Goal: Task Accomplishment & Management: Manage account settings

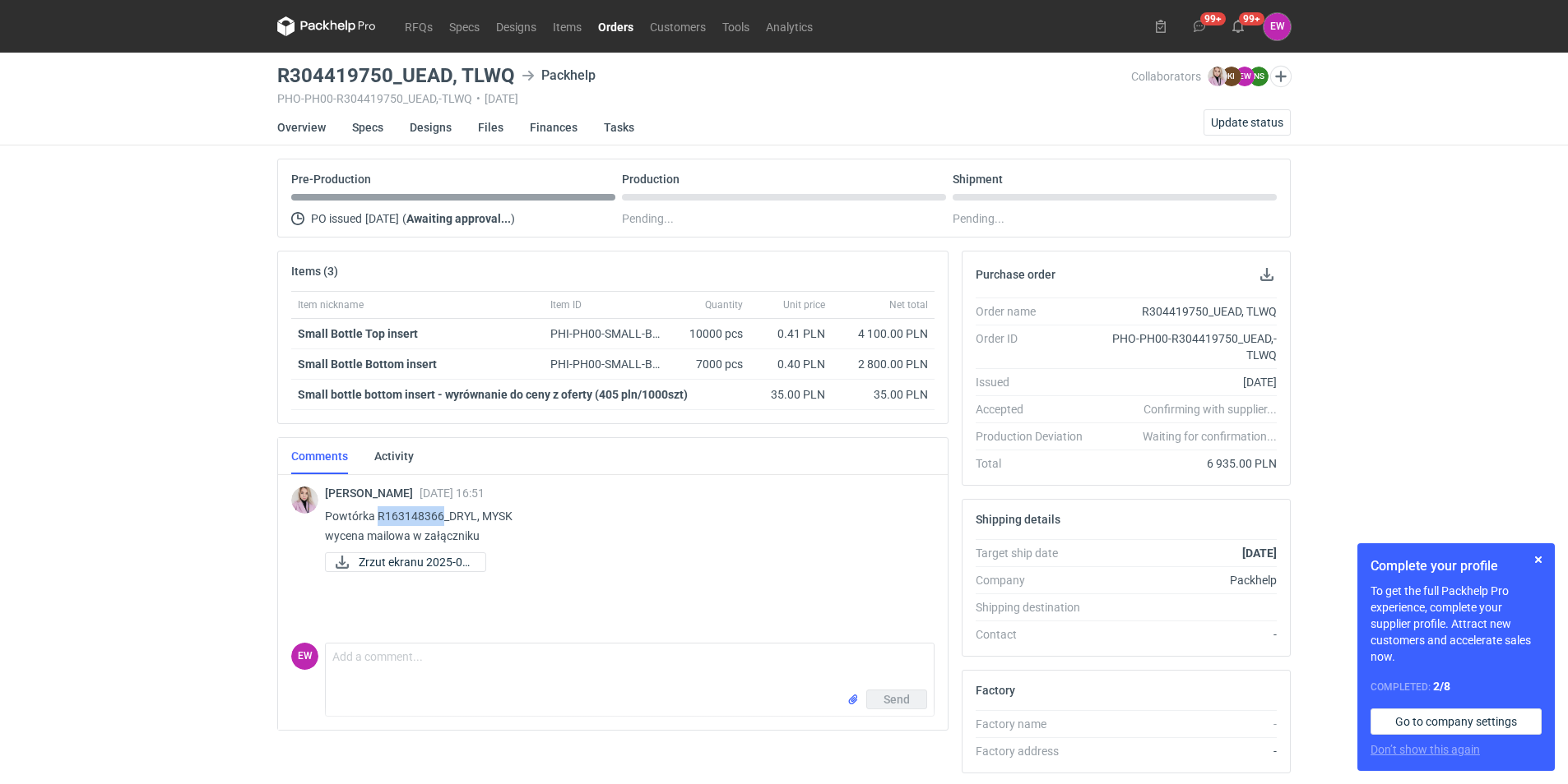
drag, startPoint x: 376, startPoint y: 516, endPoint x: 440, endPoint y: 510, distance: 64.3
click at [440, 510] on p "Powtórka R163148366_DRYL, MYSK wycena mailowa w załączniku" at bounding box center [624, 526] width 596 height 40
copy p "R163148366"
drag, startPoint x: 277, startPoint y: 73, endPoint x: 507, endPoint y: 70, distance: 230.0
click at [507, 70] on h3 "R304419750_UEAD, TLWQ" at bounding box center [396, 76] width 237 height 19
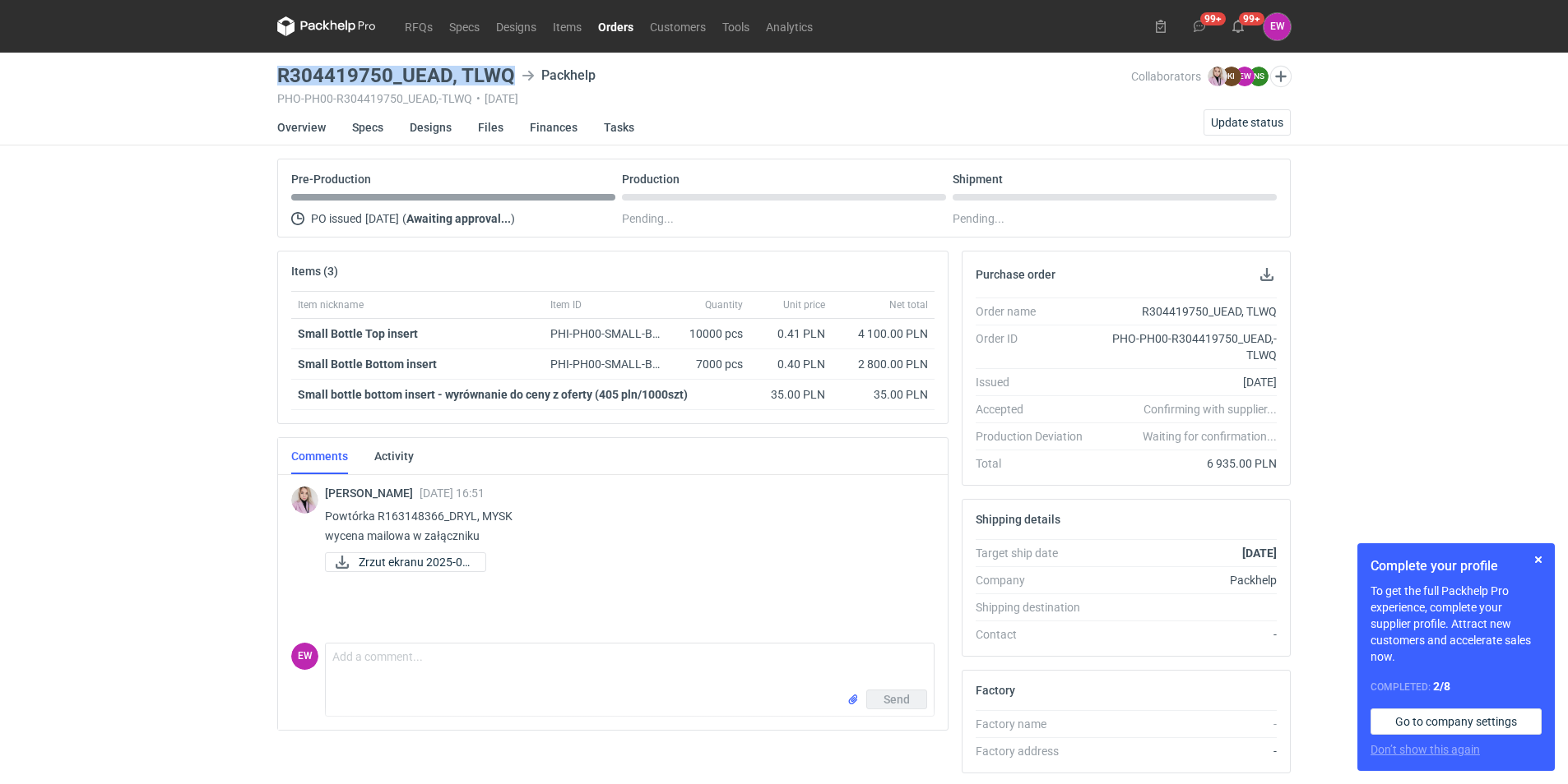
copy h3 "R304419750_UEAD, TLWQ"
click at [397, 563] on span "Zrzut ekranu 2025-08..." at bounding box center [415, 563] width 113 height 18
drag, startPoint x: 642, startPoint y: 334, endPoint x: 686, endPoint y: 341, distance: 44.6
click at [686, 341] on div "Small Bottle Top insert PHI-PH00-SMALL-BOTTLE-TOP-INSERT 10000 pcs 0.41 PLN 4 1…" at bounding box center [613, 334] width 644 height 31
click at [649, 330] on div "PHI-PH00-SMALL-BOTTLE-TOP-INSERT" at bounding box center [605, 333] width 110 height 17
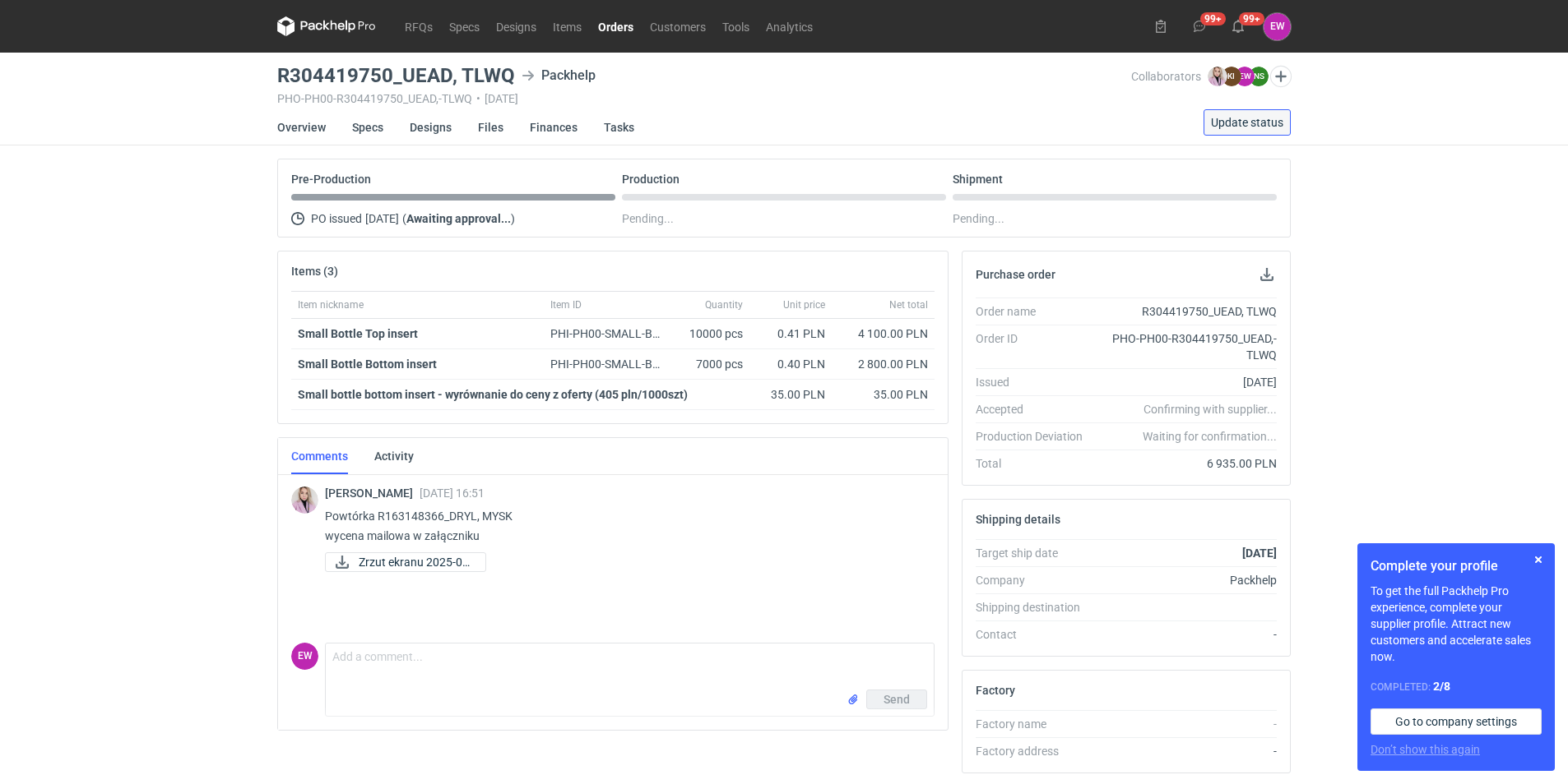
click at [1242, 125] on span "Update status" at bounding box center [1247, 122] width 72 height 11
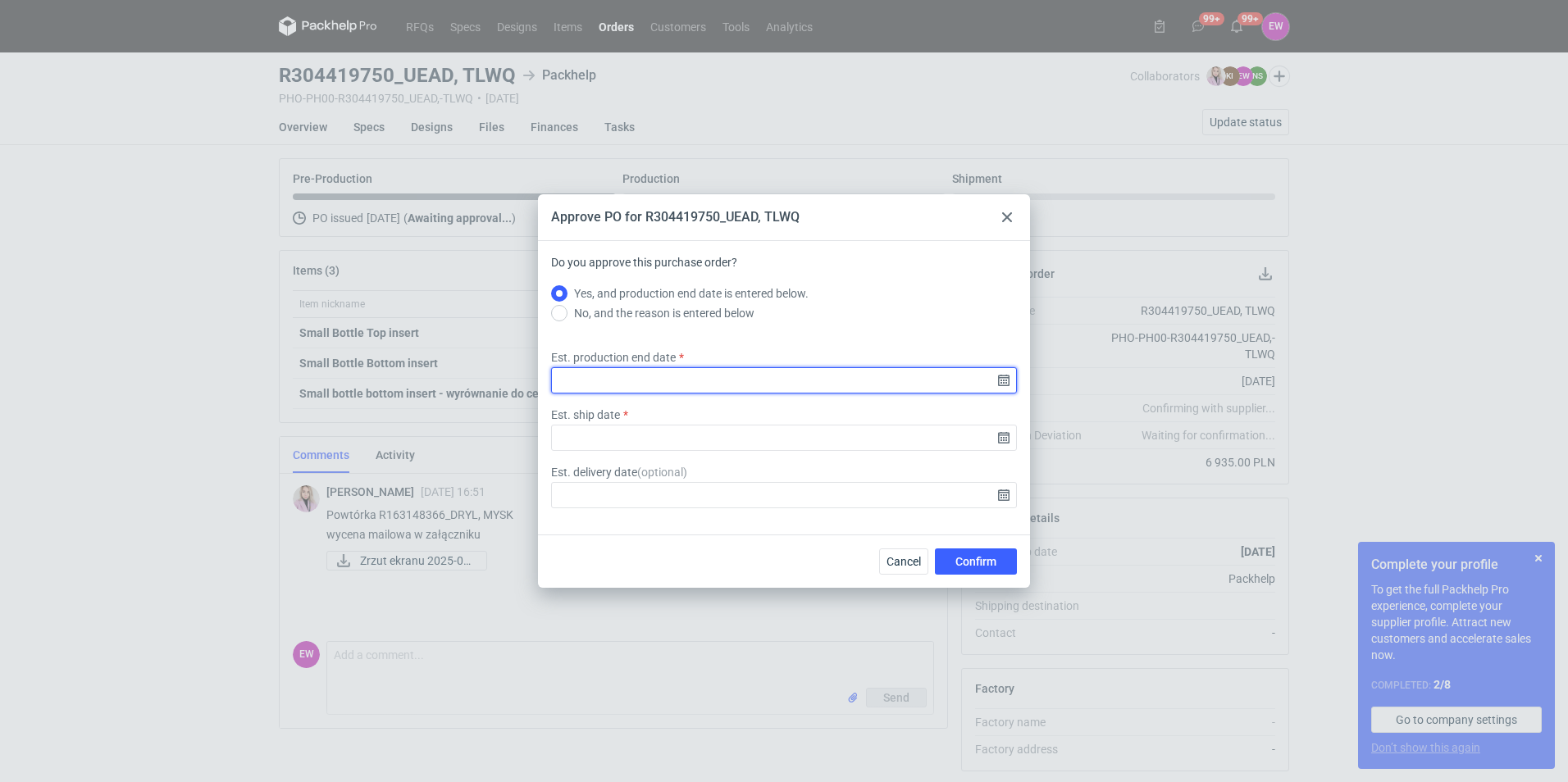
click at [1003, 380] on input "Est. production end date" at bounding box center [784, 380] width 465 height 26
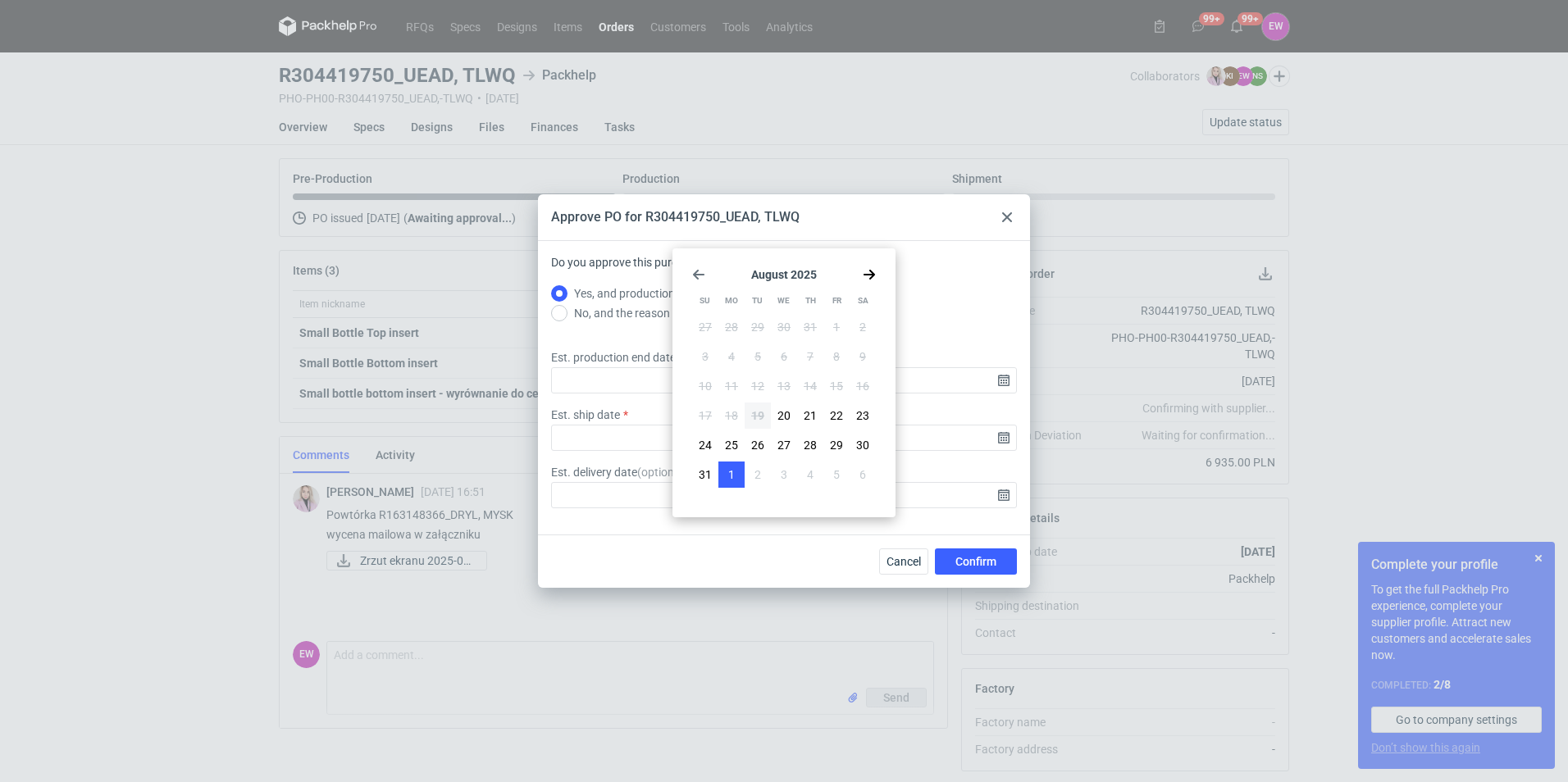
click at [734, 480] on button "1" at bounding box center [731, 475] width 26 height 26
type input "2025-09-01"
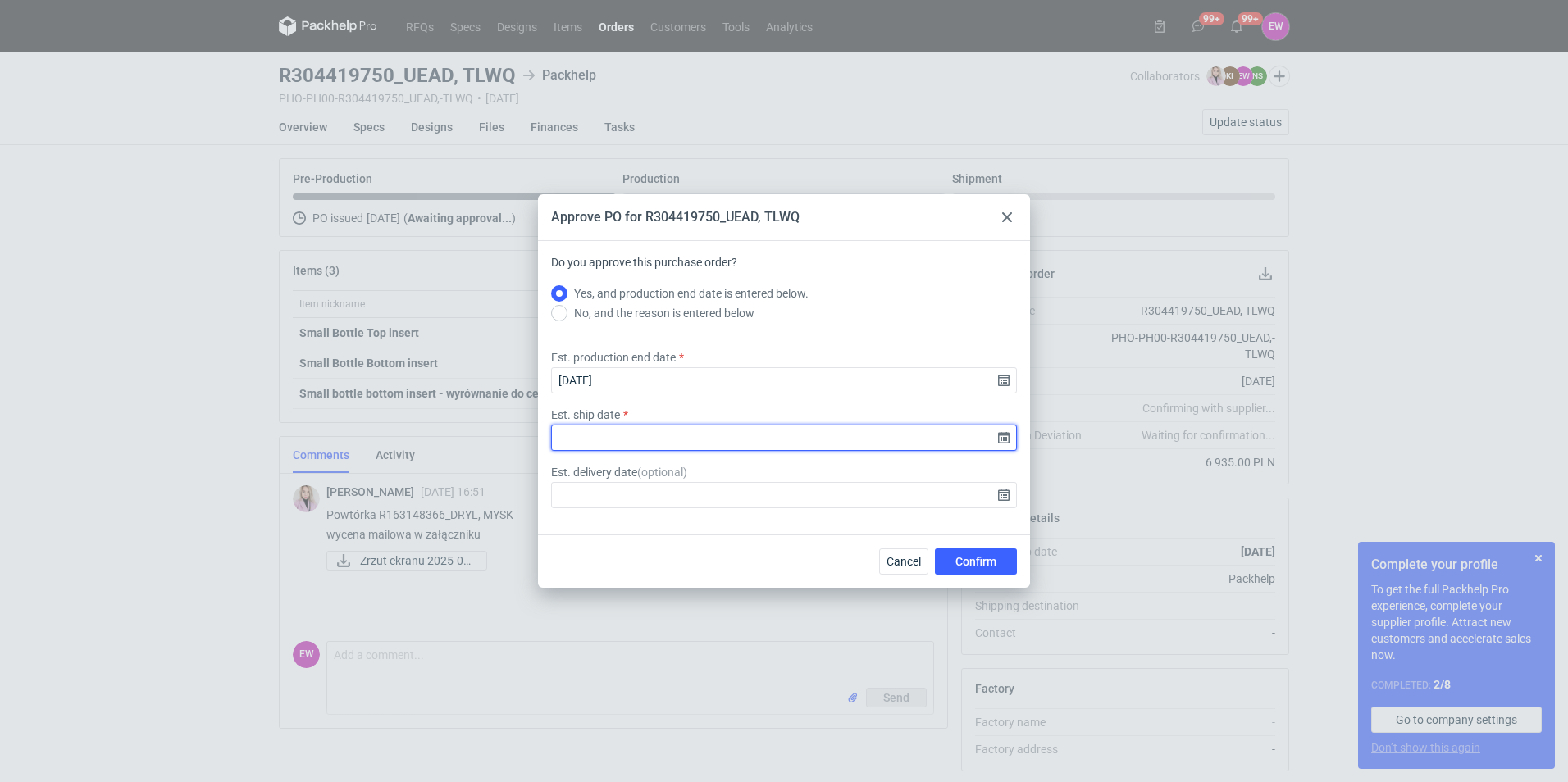
click at [1001, 443] on input "Est. ship date" at bounding box center [784, 438] width 465 height 26
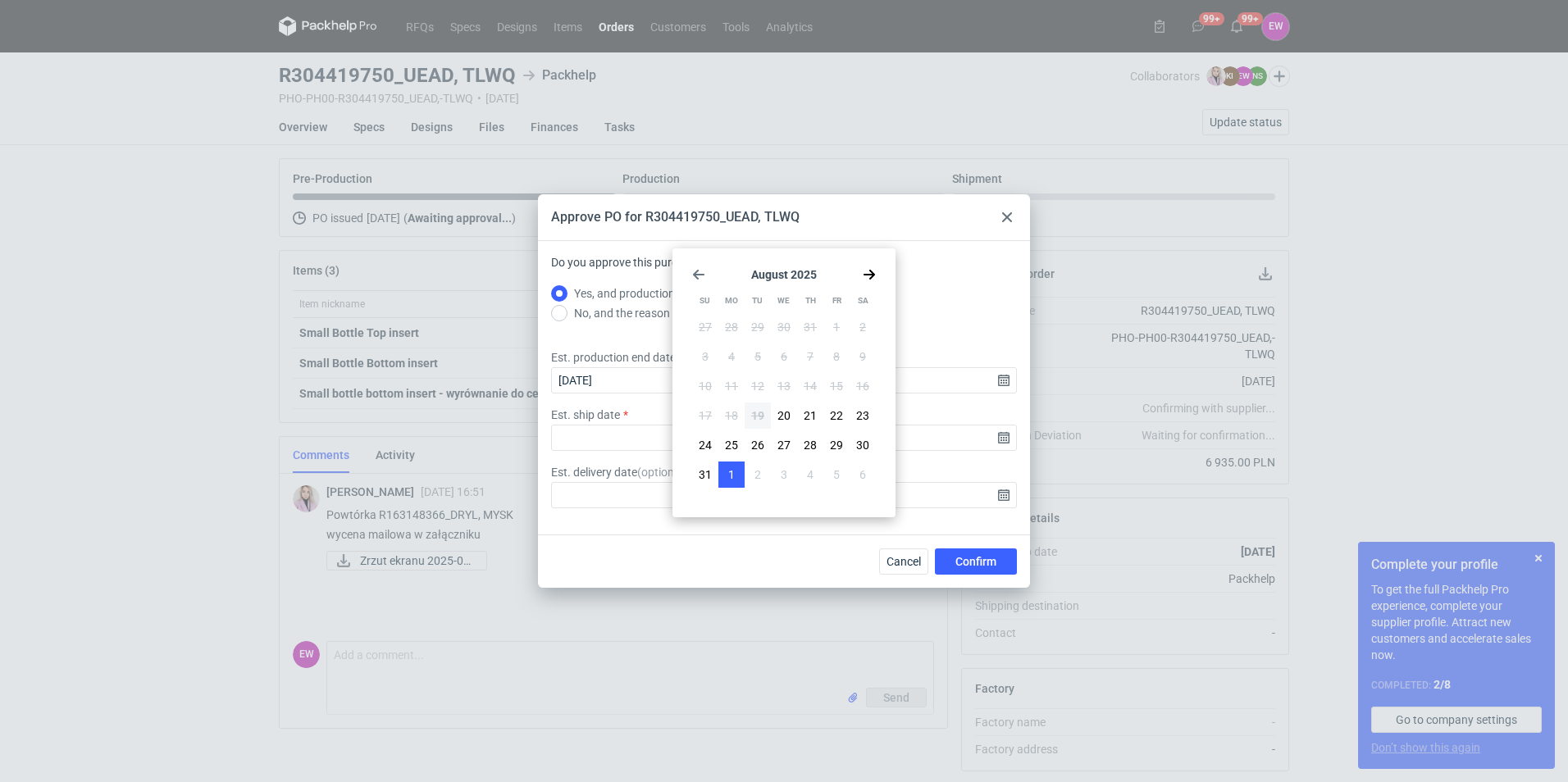
click at [730, 473] on span "1" at bounding box center [731, 474] width 6 height 17
type input "2025-09-01"
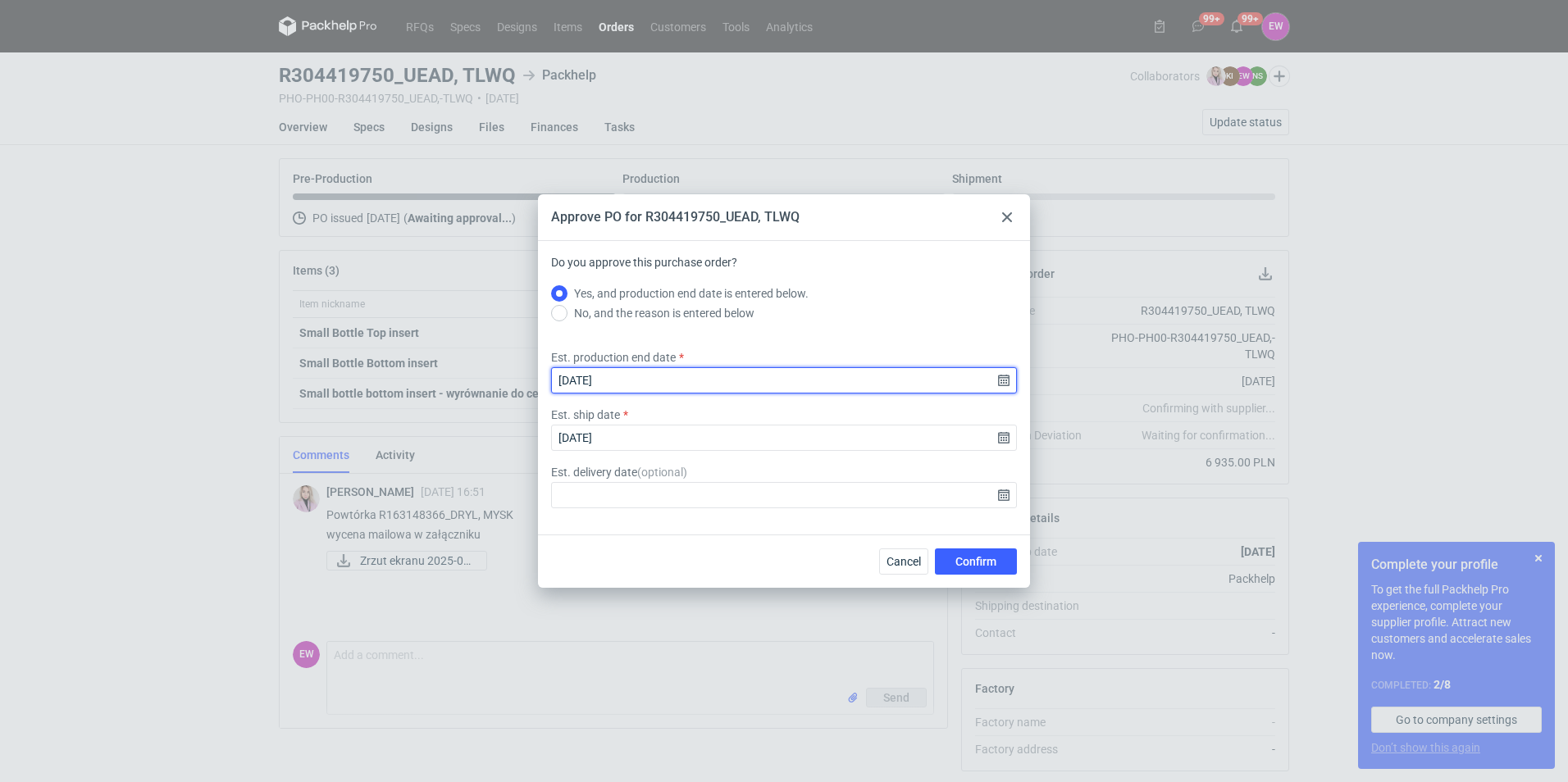
click at [1003, 382] on input "2025-09-01" at bounding box center [784, 380] width 465 height 26
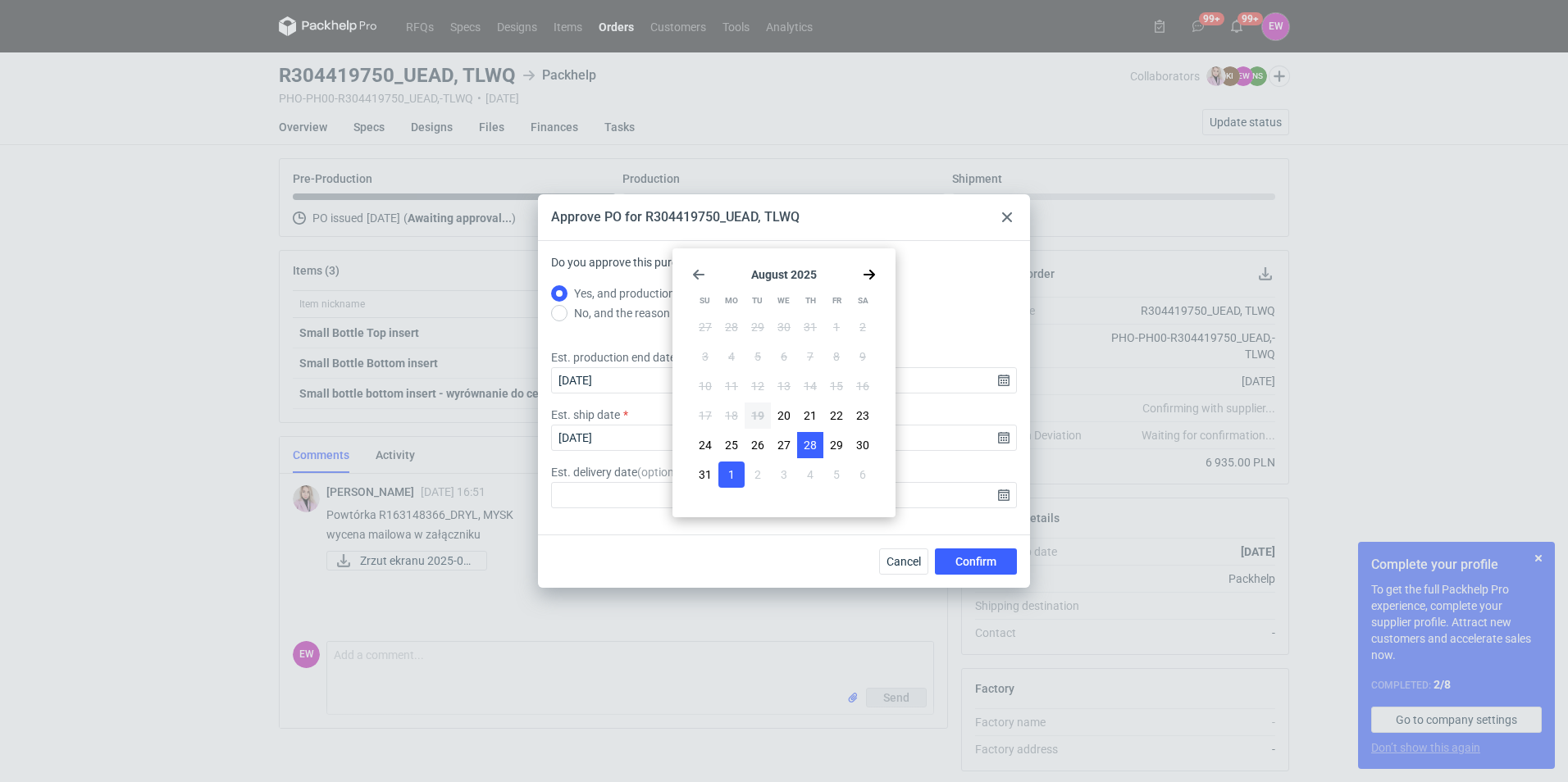
click at [812, 442] on span "28" at bounding box center [810, 445] width 13 height 17
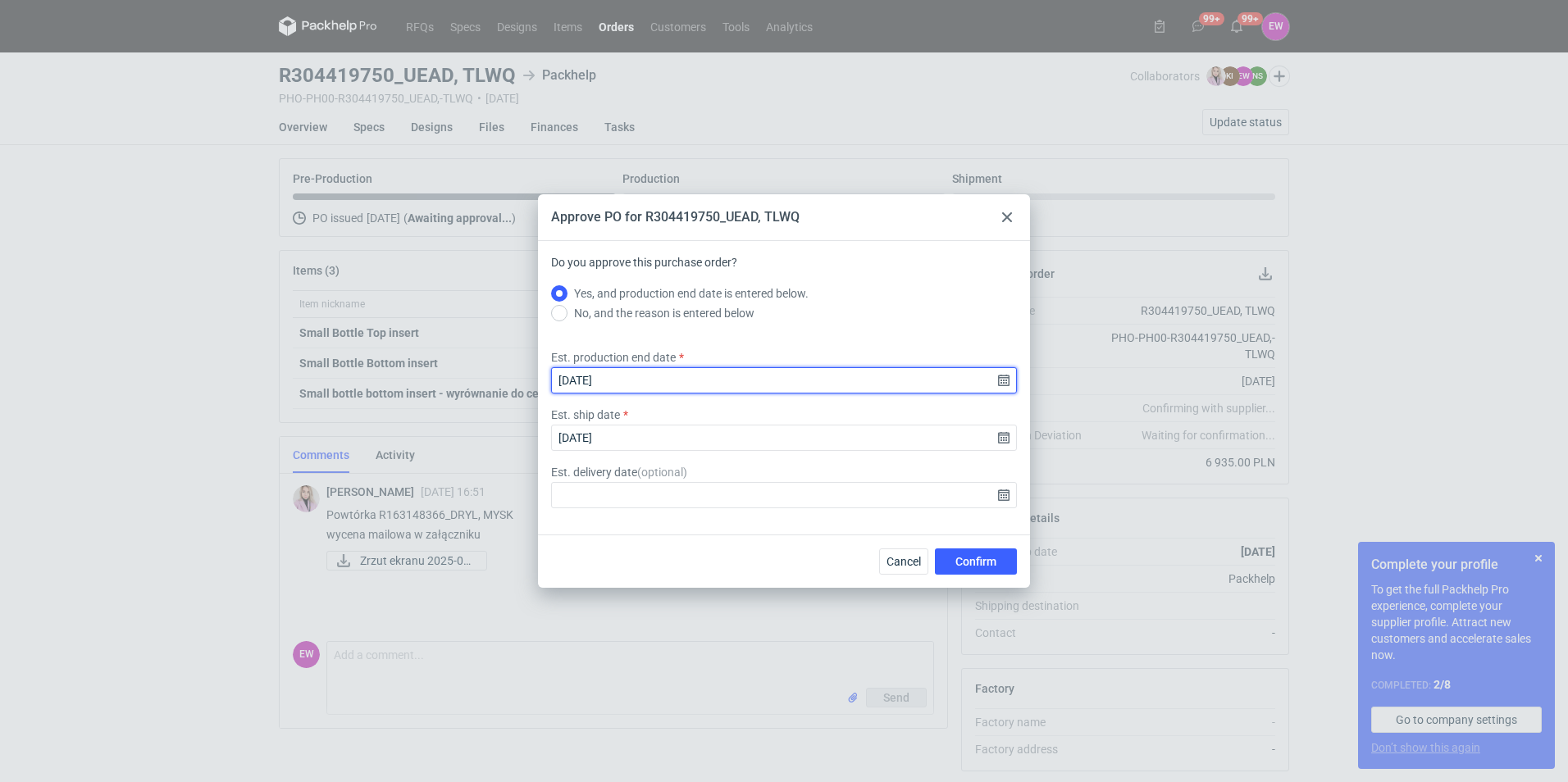
click at [631, 380] on input "2025-08-28" at bounding box center [784, 380] width 465 height 26
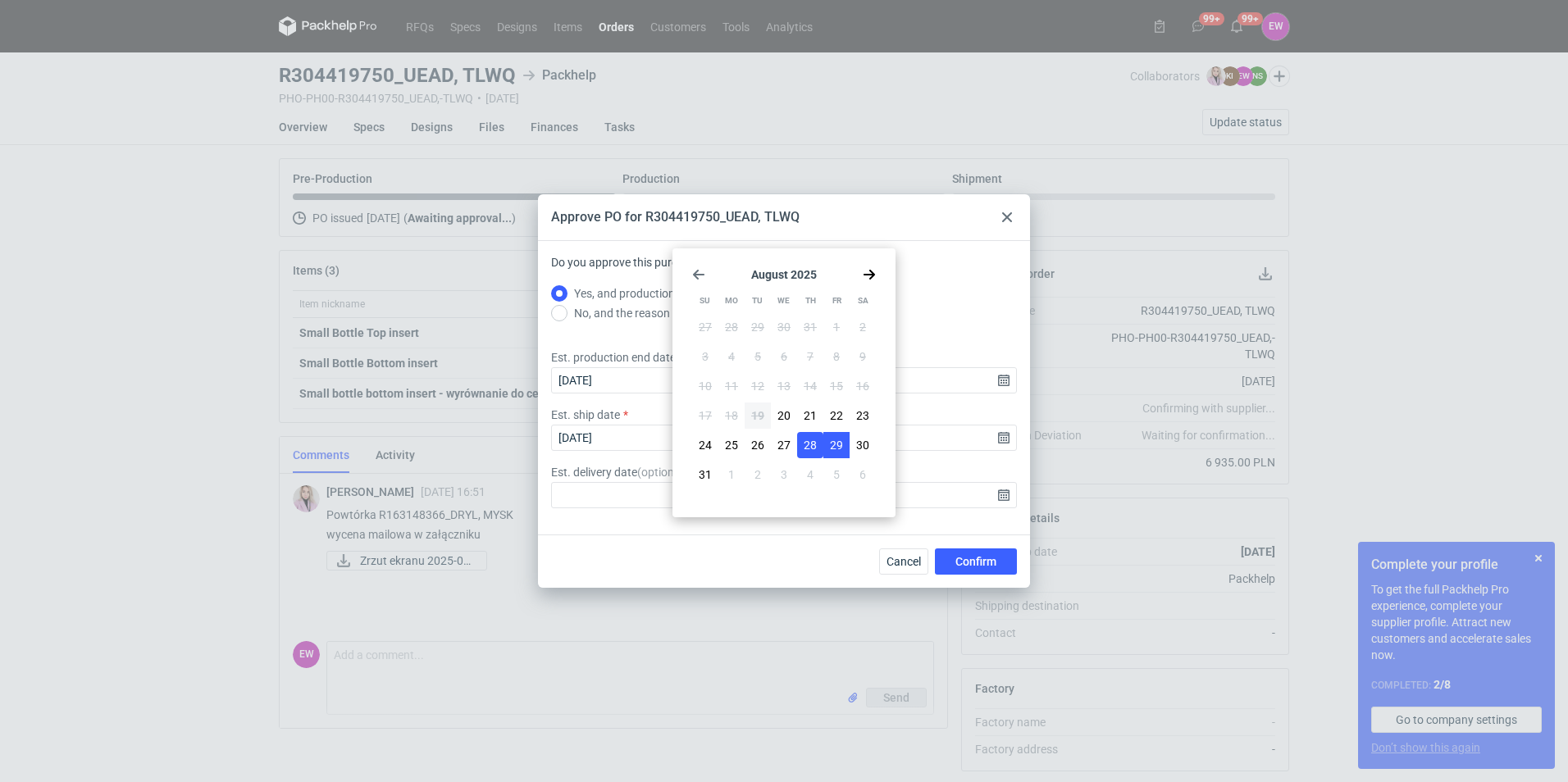
click at [833, 445] on span "29" at bounding box center [836, 445] width 13 height 17
type input "2025-08-29"
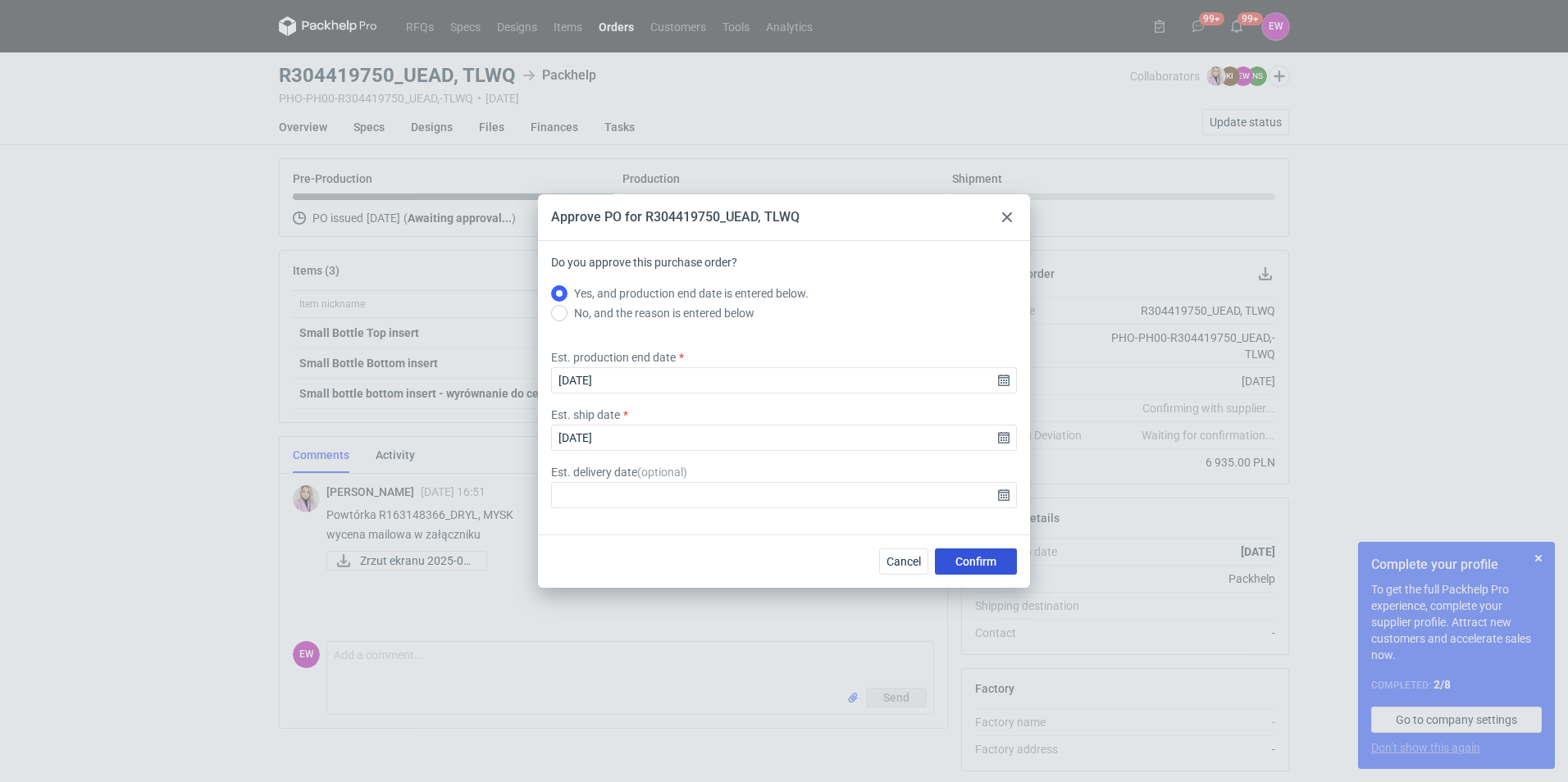
click at [982, 568] on button "Confirm" at bounding box center [976, 562] width 82 height 26
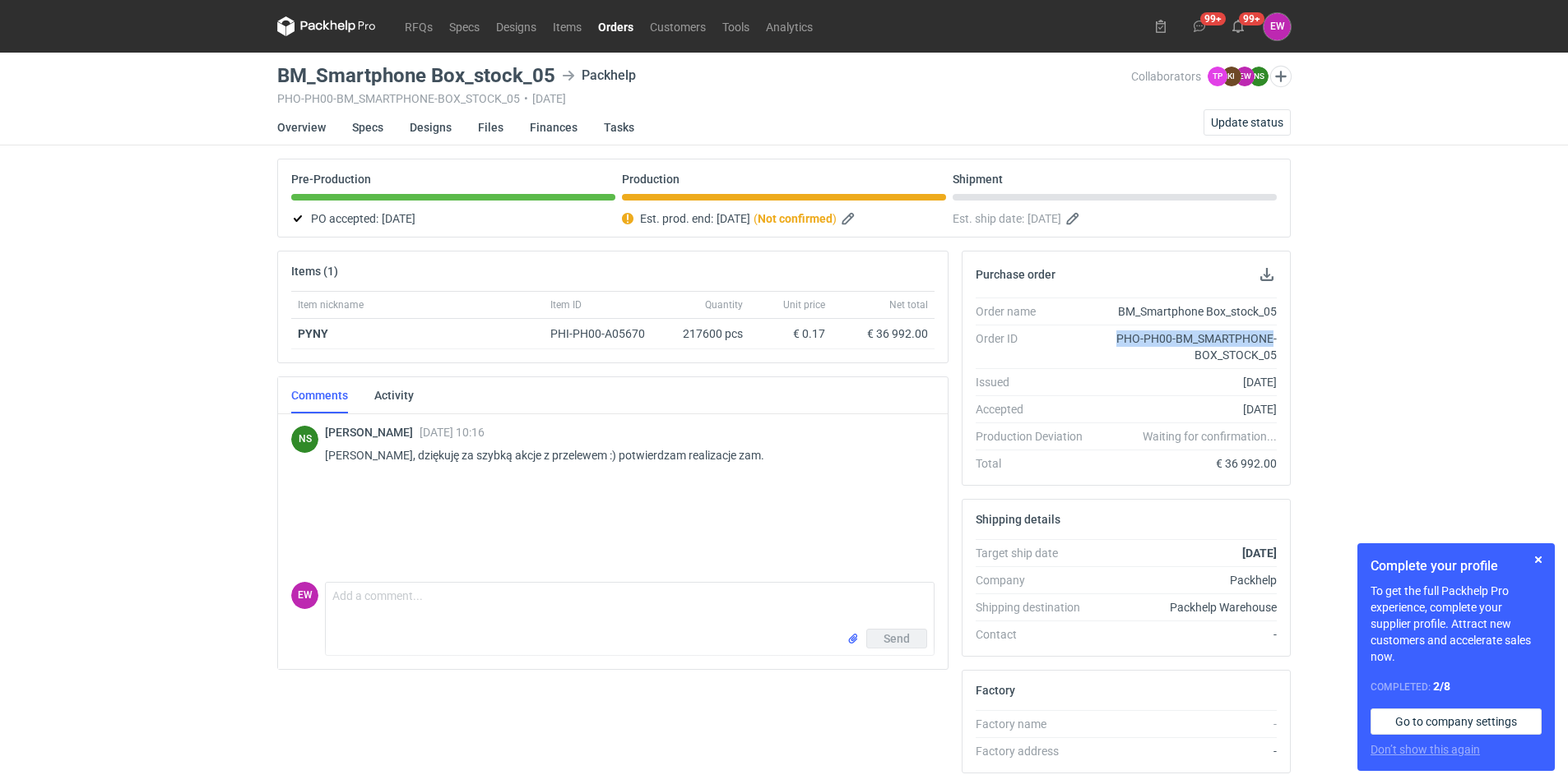
drag, startPoint x: 1114, startPoint y: 341, endPoint x: 1273, endPoint y: 338, distance: 159.0
click at [1273, 338] on div "PHO-PH00-BM_SMARTPHONE-BOX_STOCK_05" at bounding box center [1186, 346] width 181 height 33
click at [1198, 302] on li "Order name BM_Smartphone Box_stock_05" at bounding box center [1126, 311] width 301 height 27
click at [1119, 311] on div "BM_Smartphone Box_stock_05" at bounding box center [1186, 311] width 181 height 17
drag, startPoint x: 1120, startPoint y: 309, endPoint x: 1279, endPoint y: 308, distance: 159.0
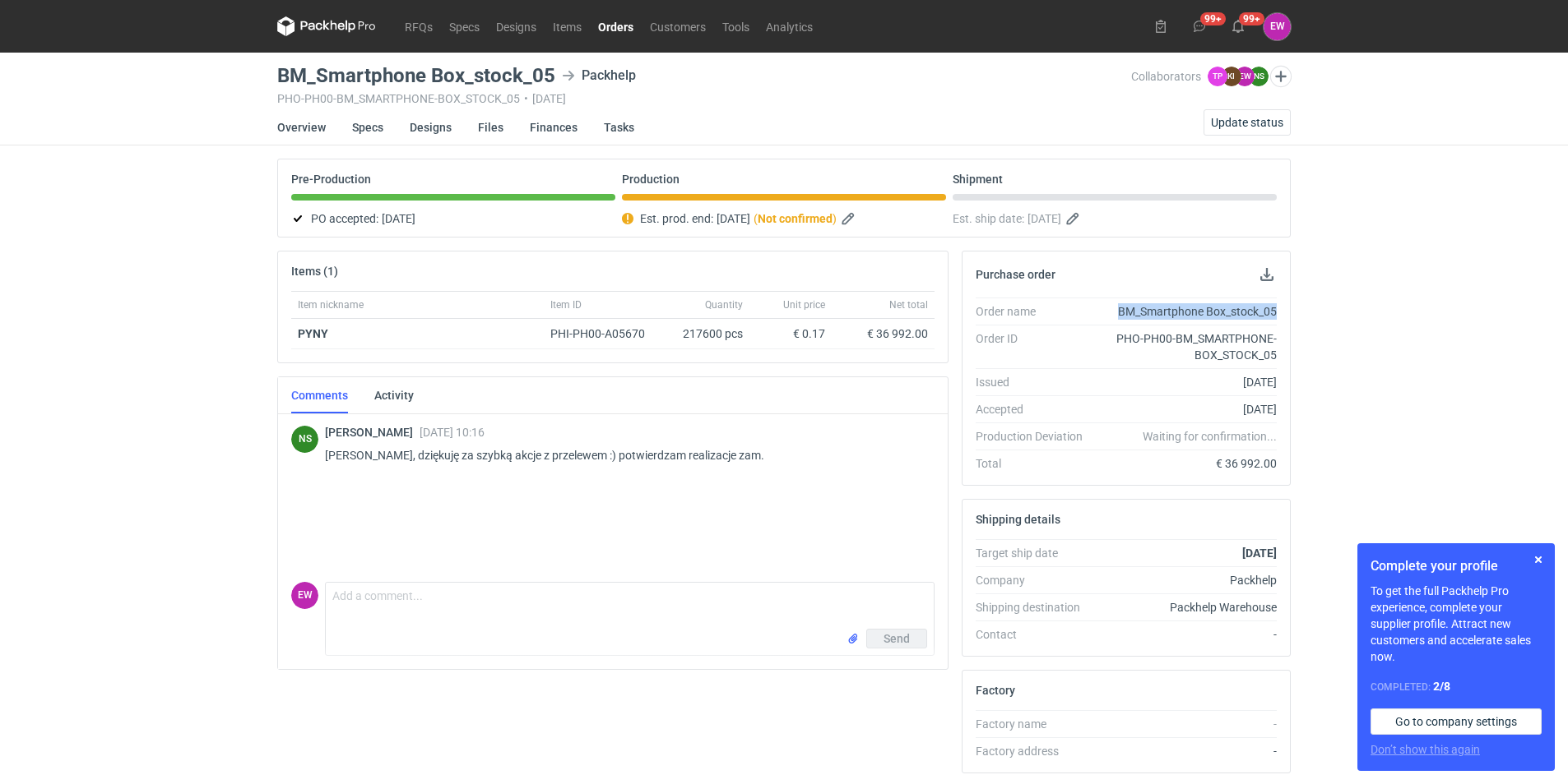
click at [1279, 308] on div "Order name BM_Smartphone Box_stock_05 Order ID PHO-PH00-BM_SMARTPHONE-BOX_STOCK…" at bounding box center [1127, 391] width 327 height 187
copy div "BM_Smartphone Box_stock_05"
click at [860, 216] on button "button" at bounding box center [850, 219] width 19 height 19
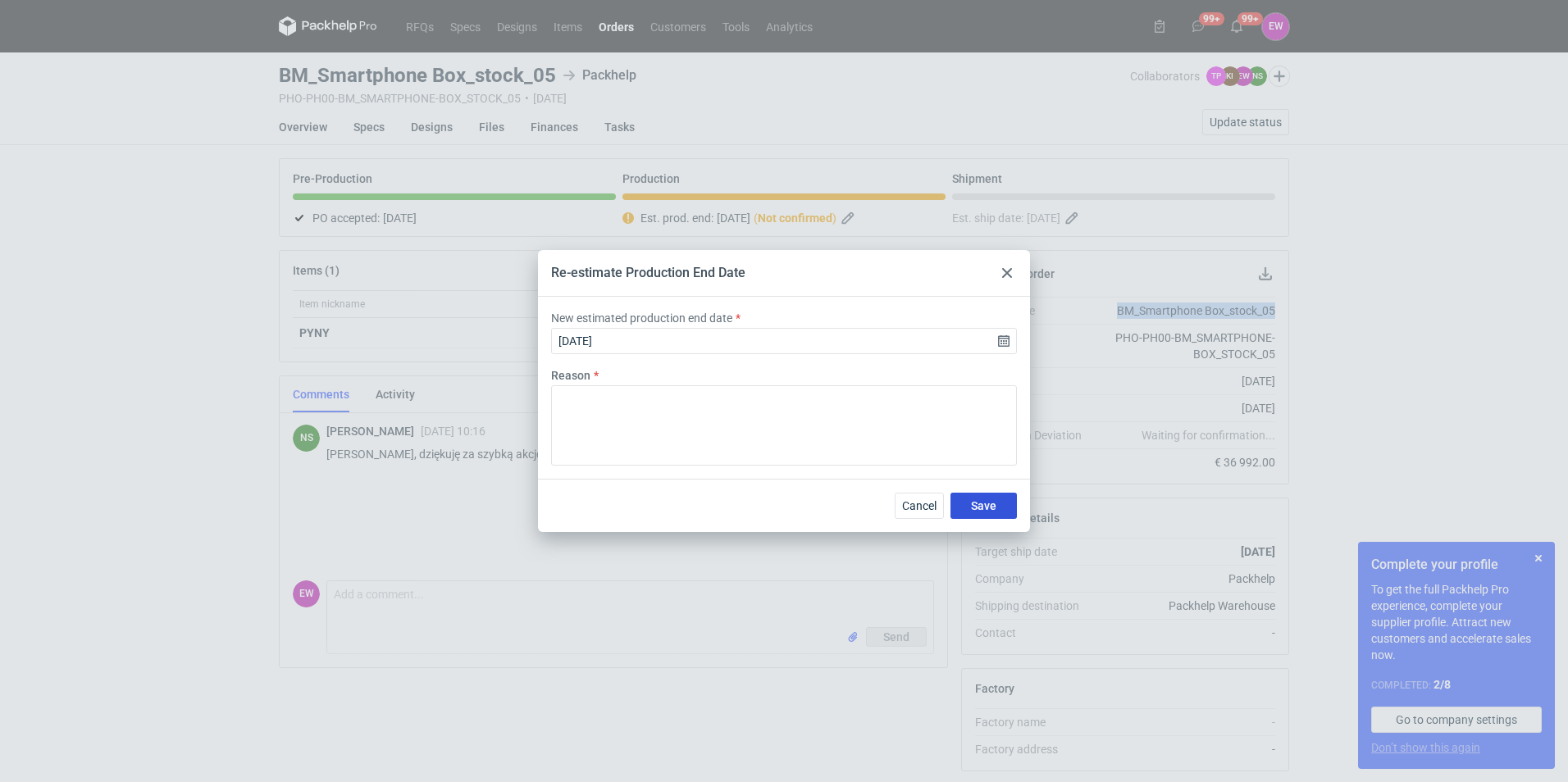
click at [971, 502] on span "Save" at bounding box center [983, 506] width 25 height 11
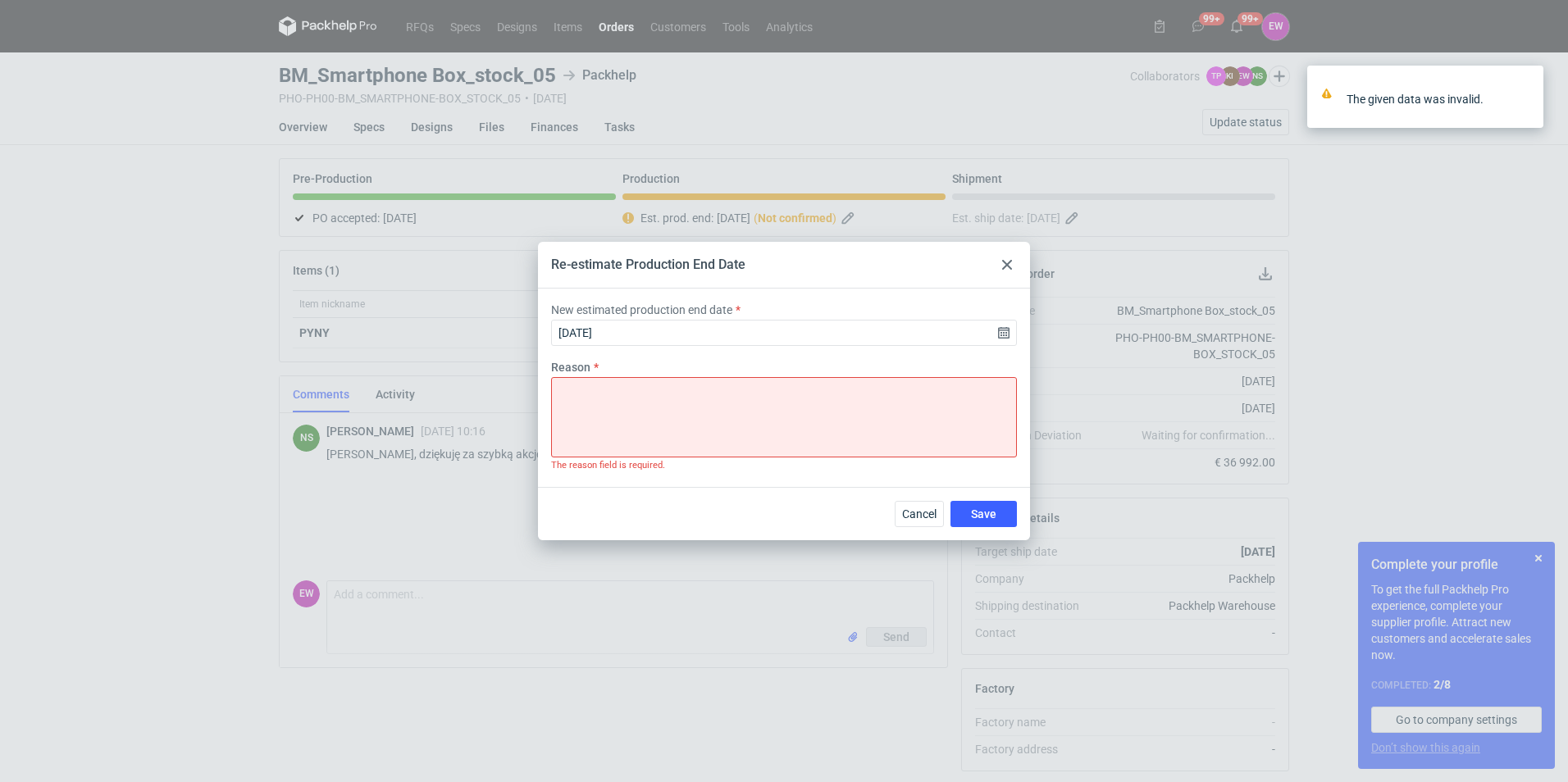
click at [1004, 267] on icon at bounding box center [1006, 265] width 10 height 10
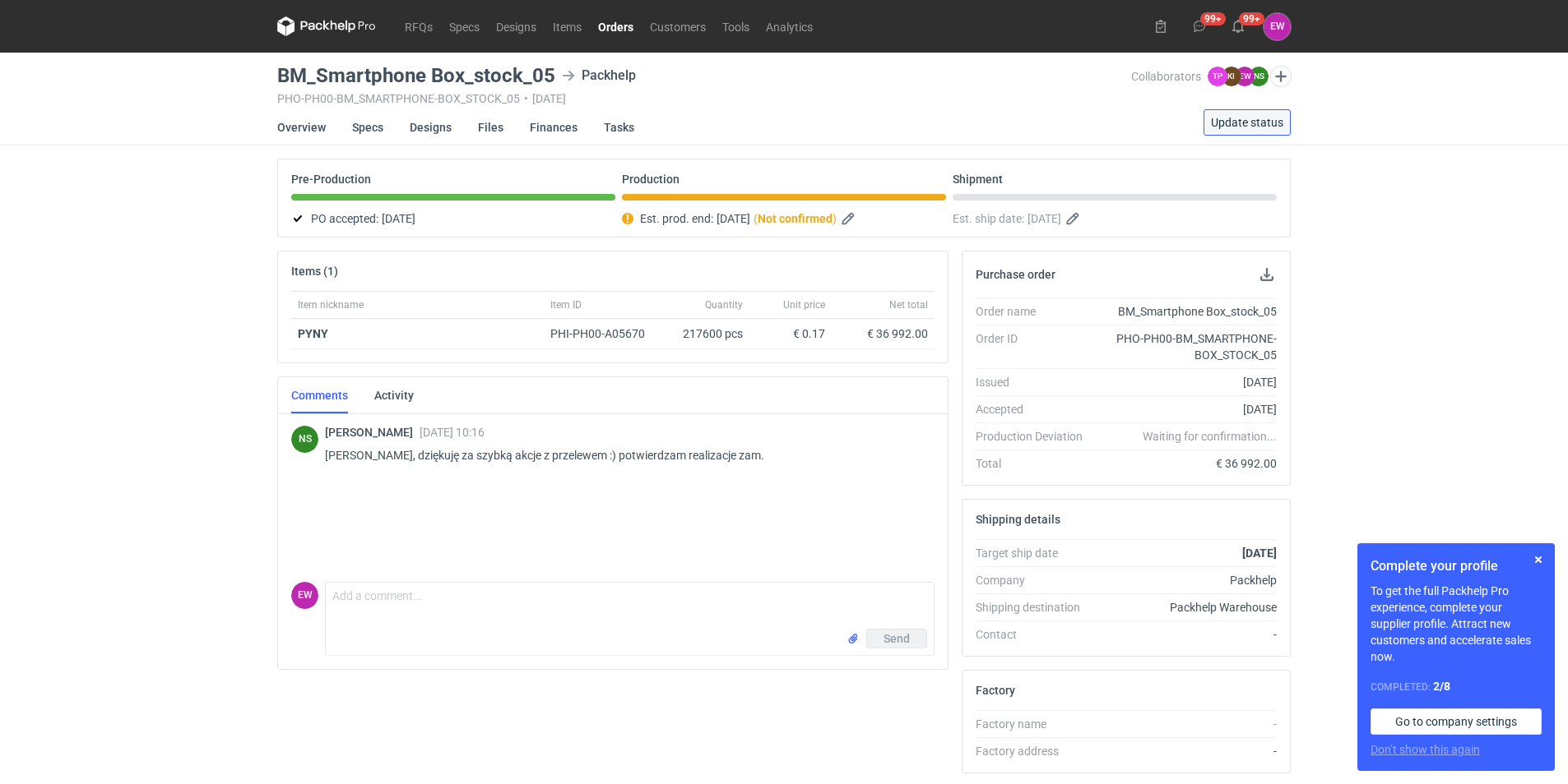
click at [1243, 113] on button "Update status" at bounding box center [1247, 122] width 87 height 26
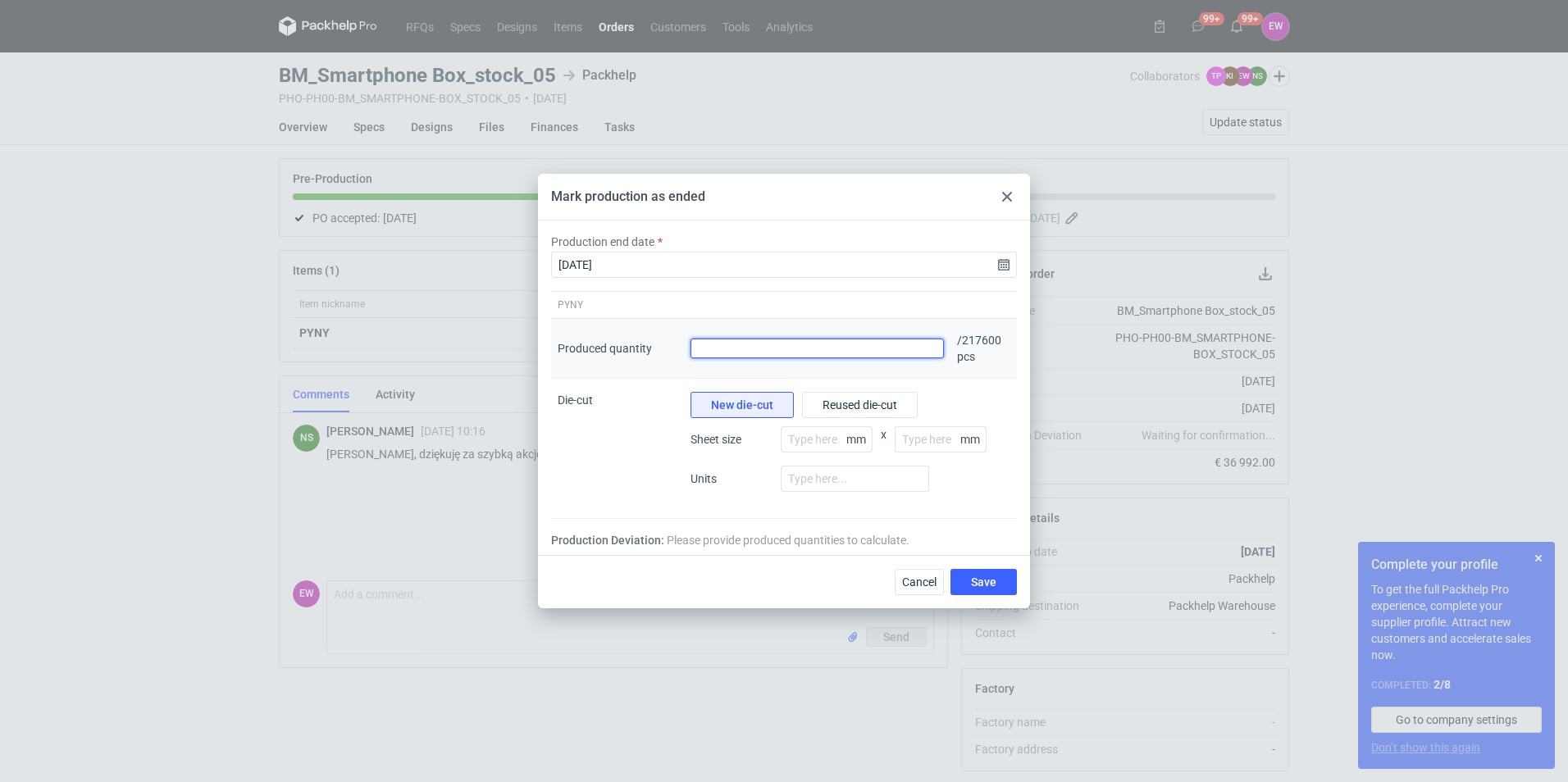
click at [786, 349] on input "Produced quantity" at bounding box center [817, 348] width 253 height 19
type input "219010"
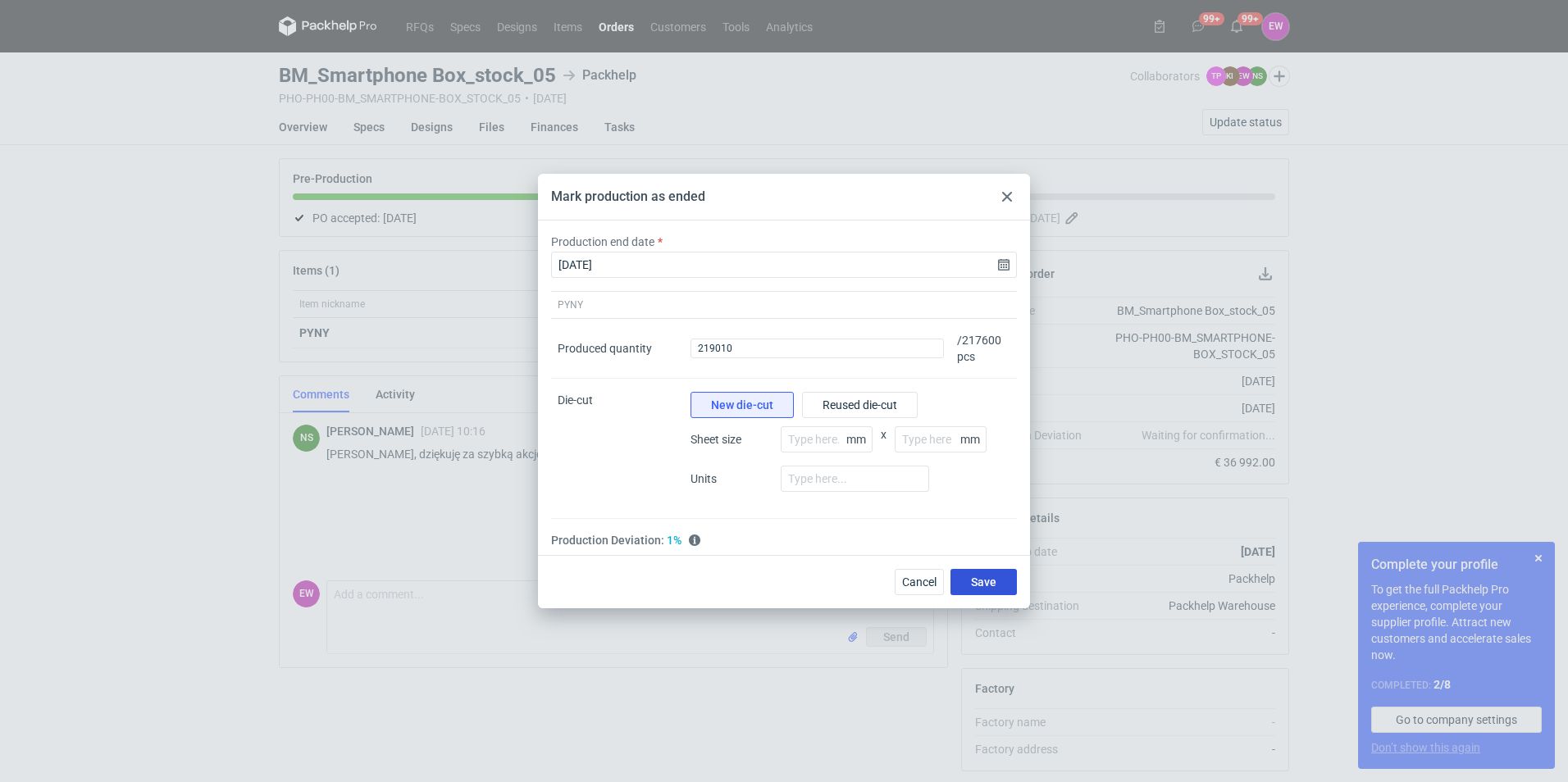
click at [1001, 579] on button "Save" at bounding box center [983, 582] width 67 height 26
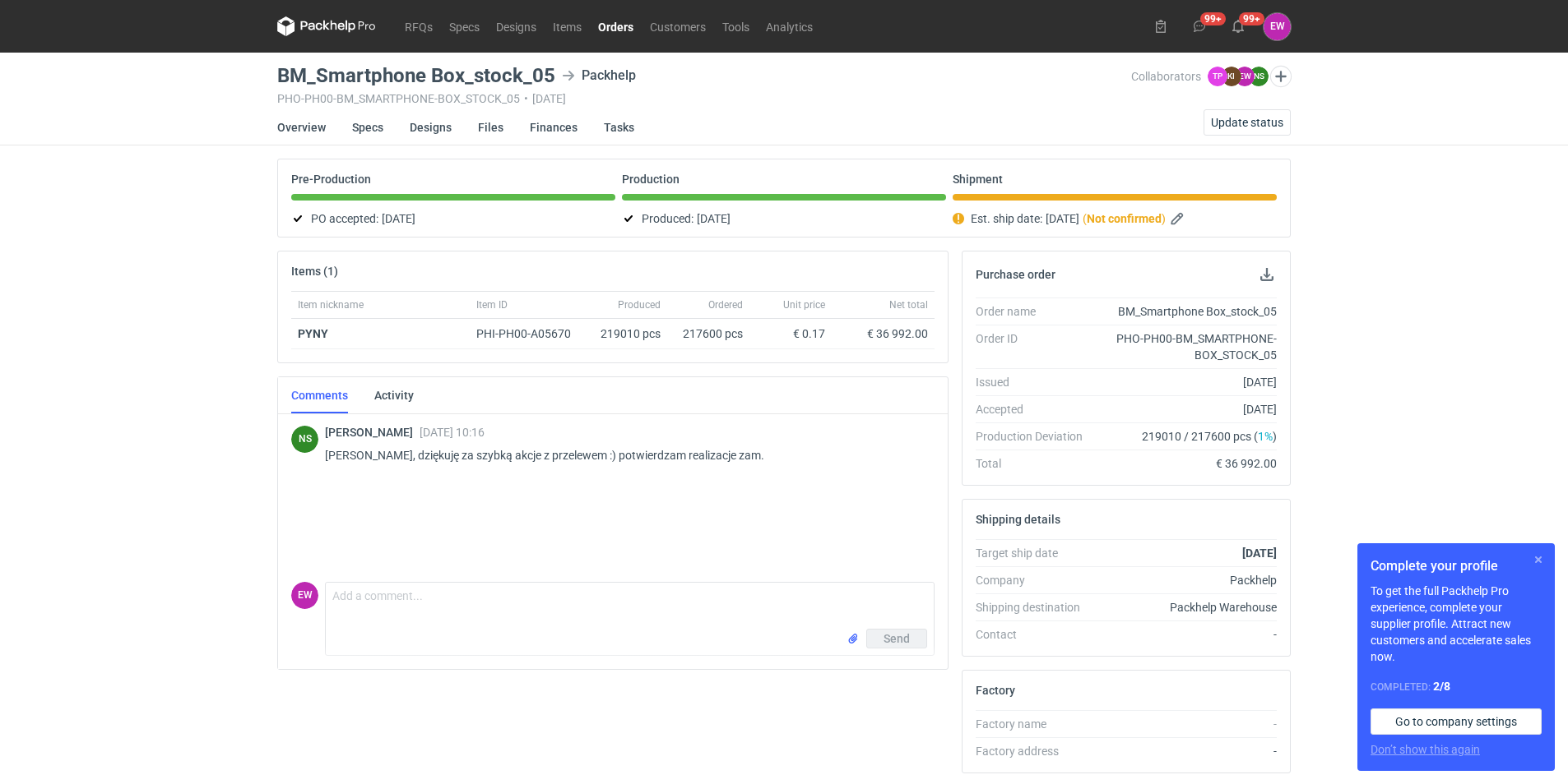
click at [1542, 560] on button "button" at bounding box center [1538, 560] width 19 height 19
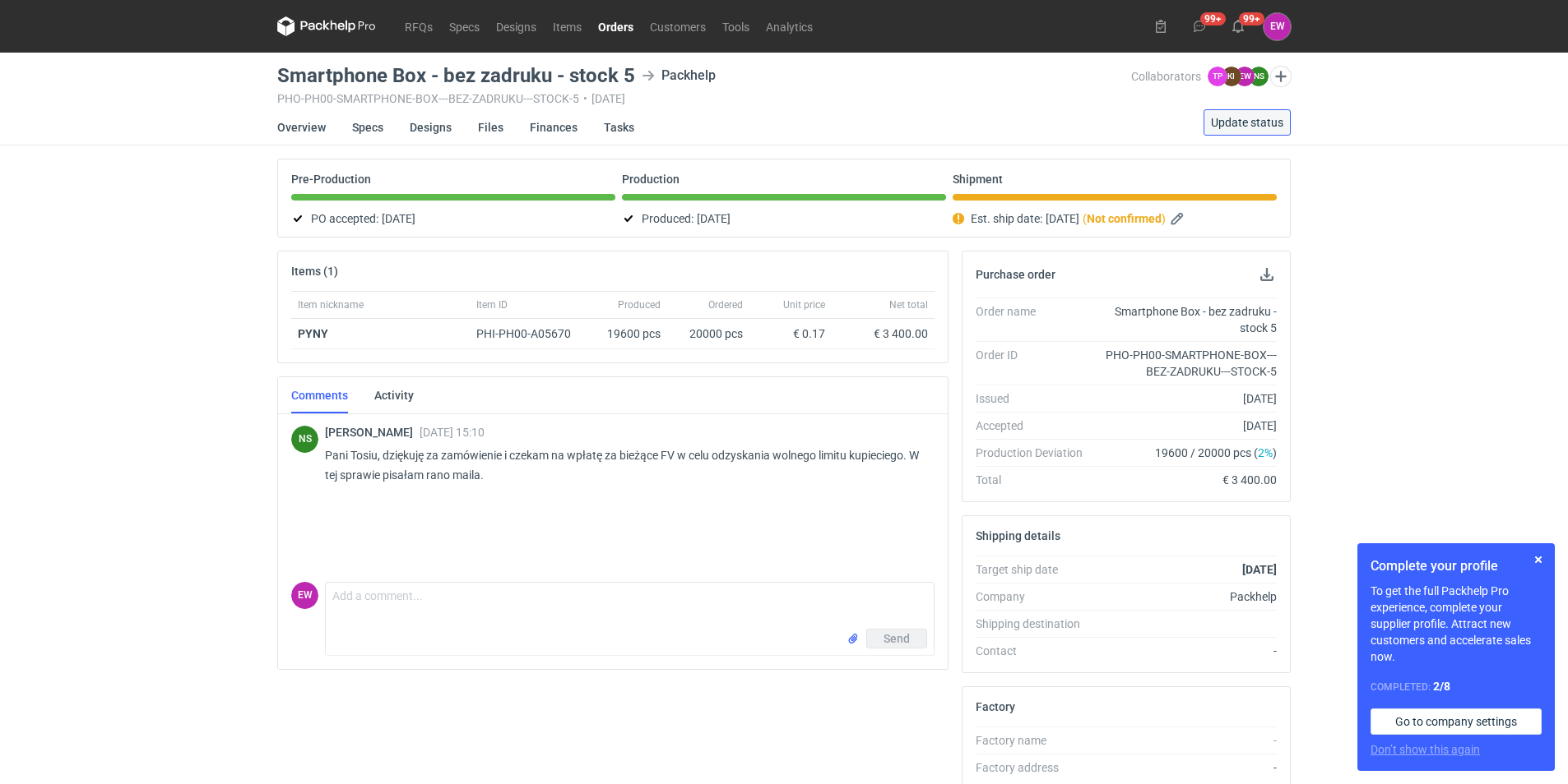
click at [1260, 126] on span "Update status" at bounding box center [1247, 122] width 72 height 11
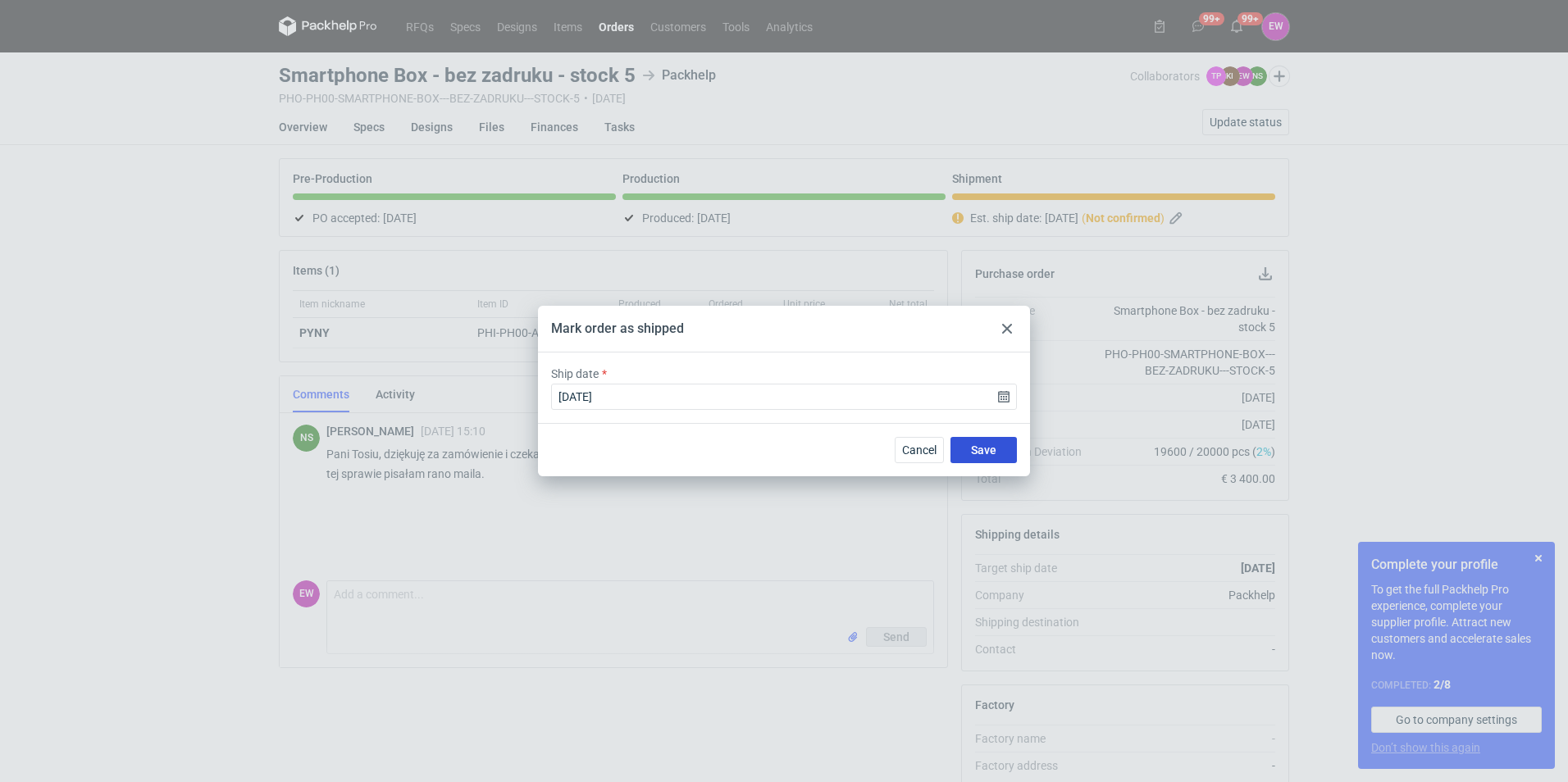
click at [981, 454] on span "Save" at bounding box center [983, 450] width 25 height 11
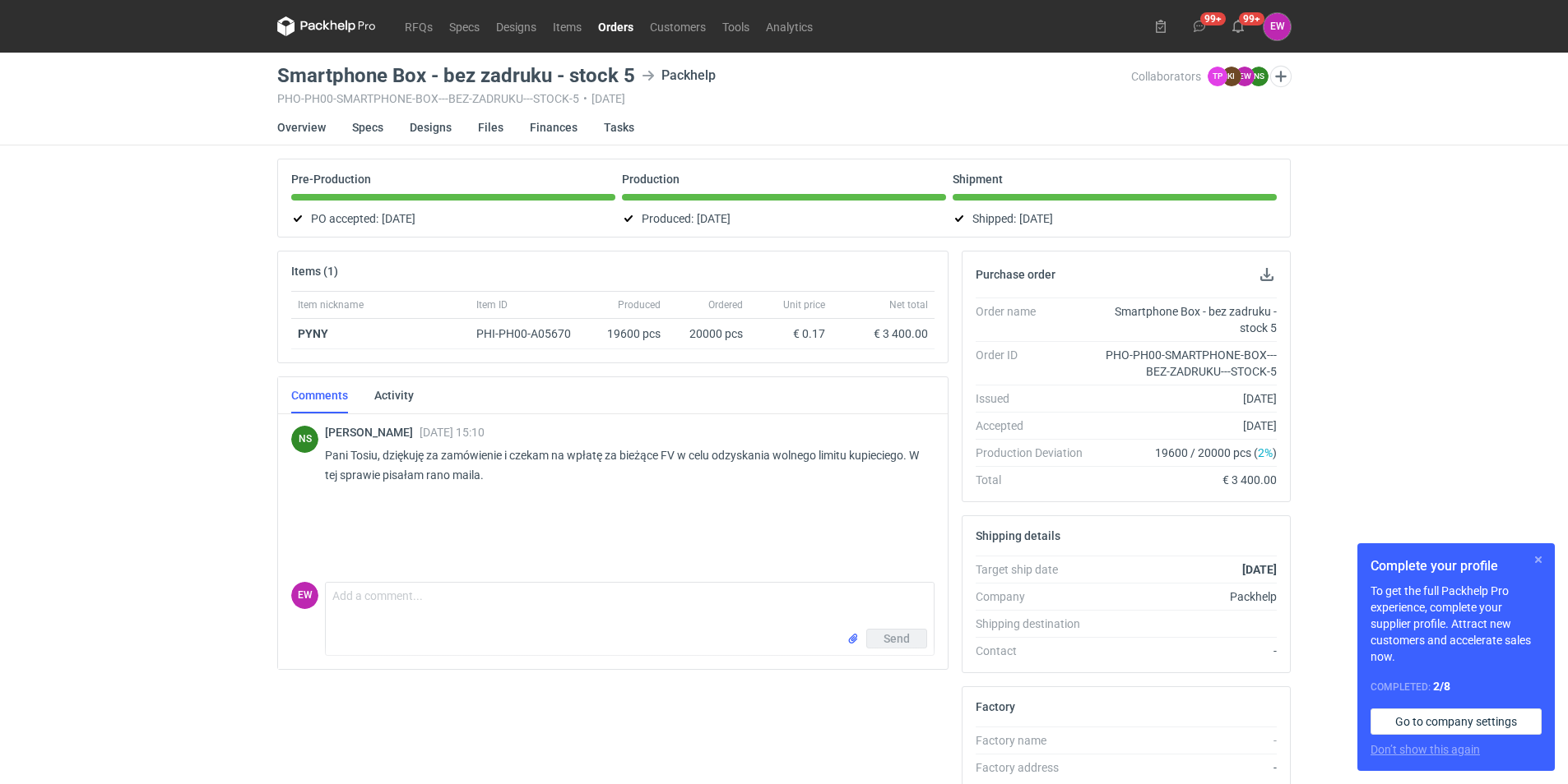
click at [1541, 557] on button "button" at bounding box center [1538, 560] width 19 height 19
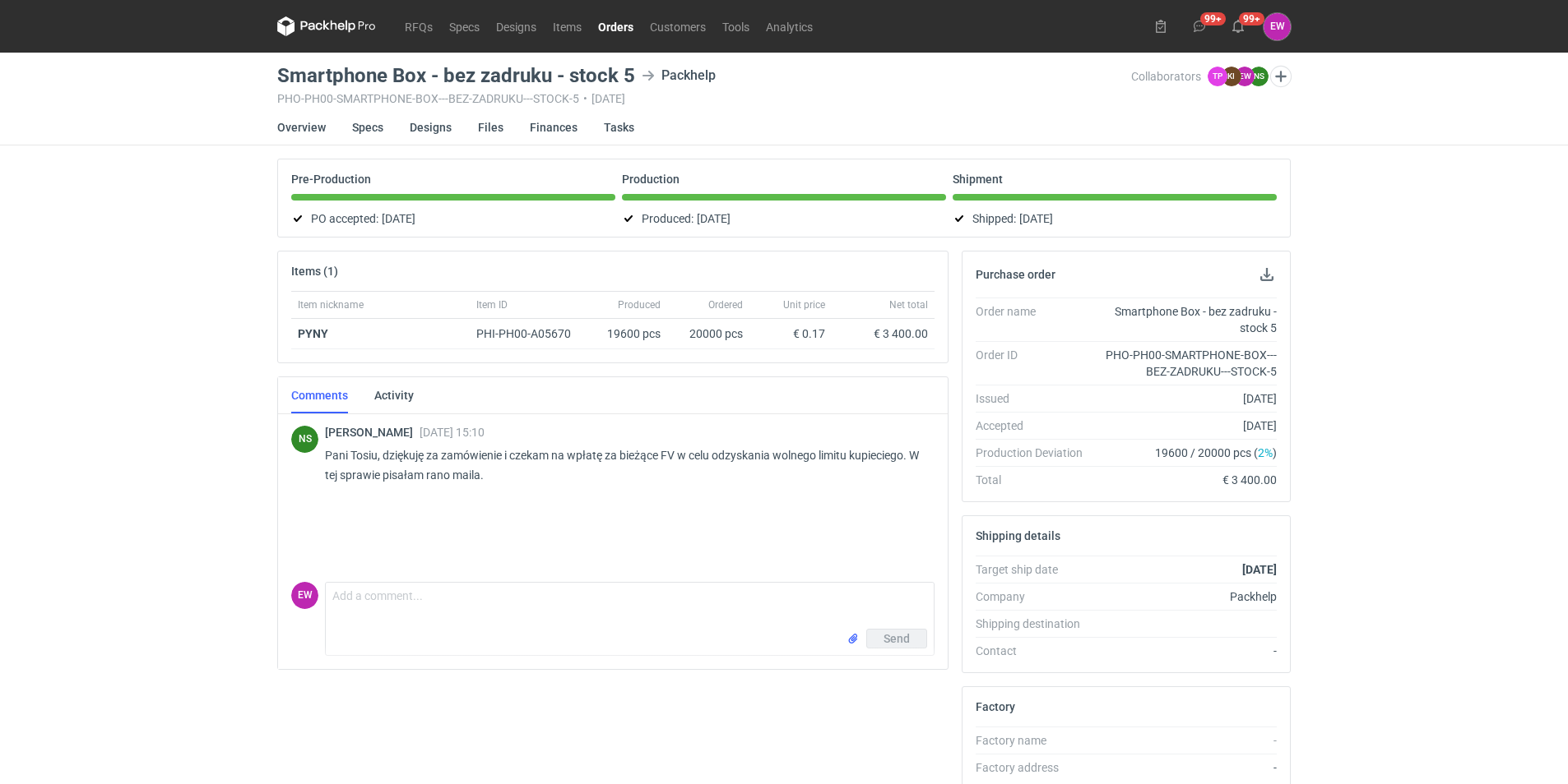
click at [397, 629] on div "Send" at bounding box center [629, 642] width 608 height 26
click at [433, 613] on textarea "Comment message" at bounding box center [629, 606] width 608 height 46
paste textarea "118 800,00"
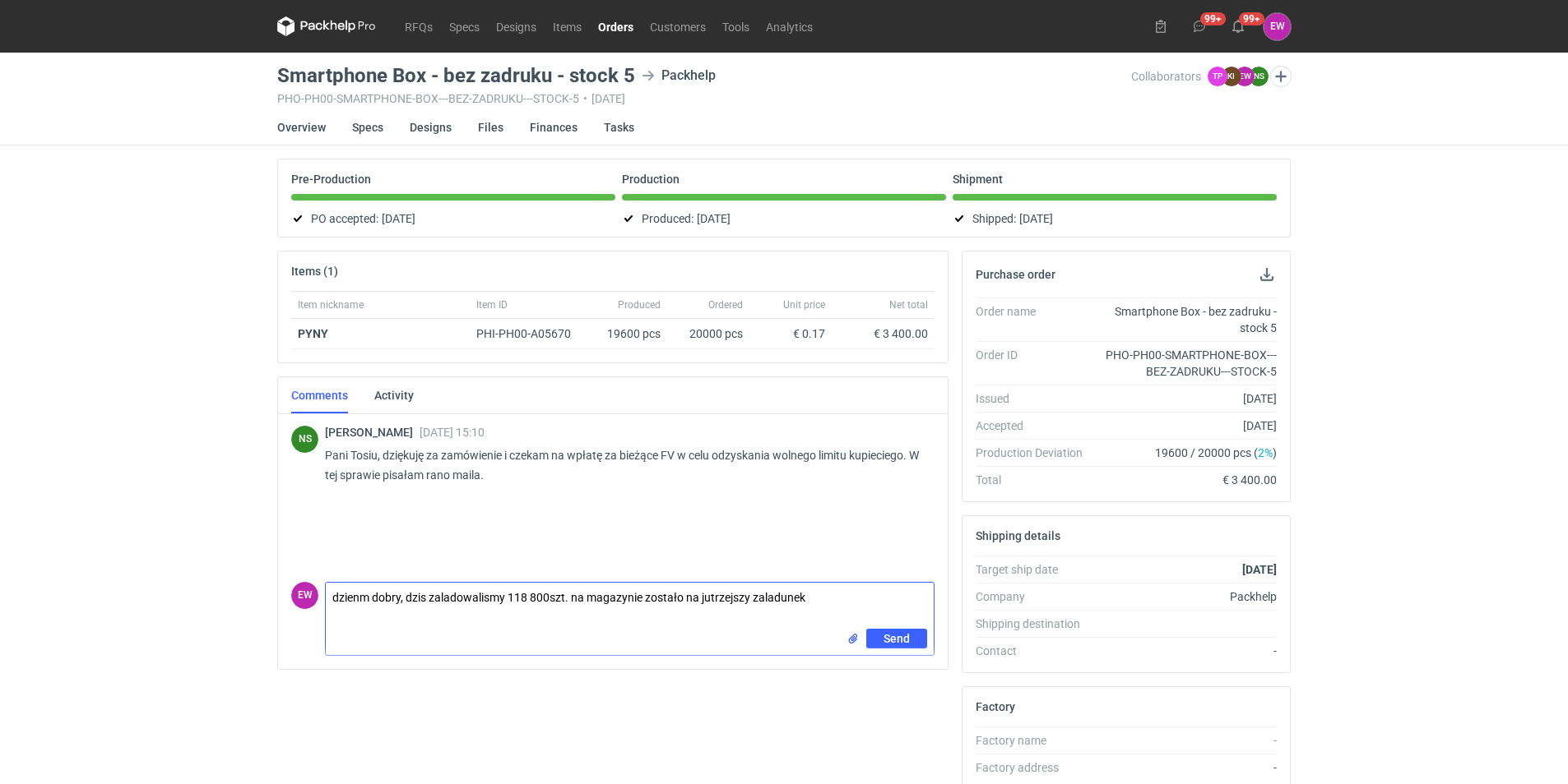
click at [361, 600] on textarea "dzienm dobry, dzis zaladowalismy 118 800szt. na magazynie zostało na jutrzejszy…" at bounding box center [629, 606] width 608 height 46
click at [820, 602] on textarea "dzien dobry, dzis zaladowalismy 118 800szt. na magazynie zostało na jutrzejszy …" at bounding box center [629, 606] width 608 height 46
paste textarea "100 210"
click at [356, 599] on textarea "dzien dobry, dzis zaladowalismy 118 800szt. na magazynie zostało na jutrzejszy …" at bounding box center [629, 606] width 608 height 46
click at [434, 592] on textarea "dzień dobry, dzis zaladowalismy 118 800szt. na magazynie zostało na jutrzejszy …" at bounding box center [629, 606] width 608 height 46
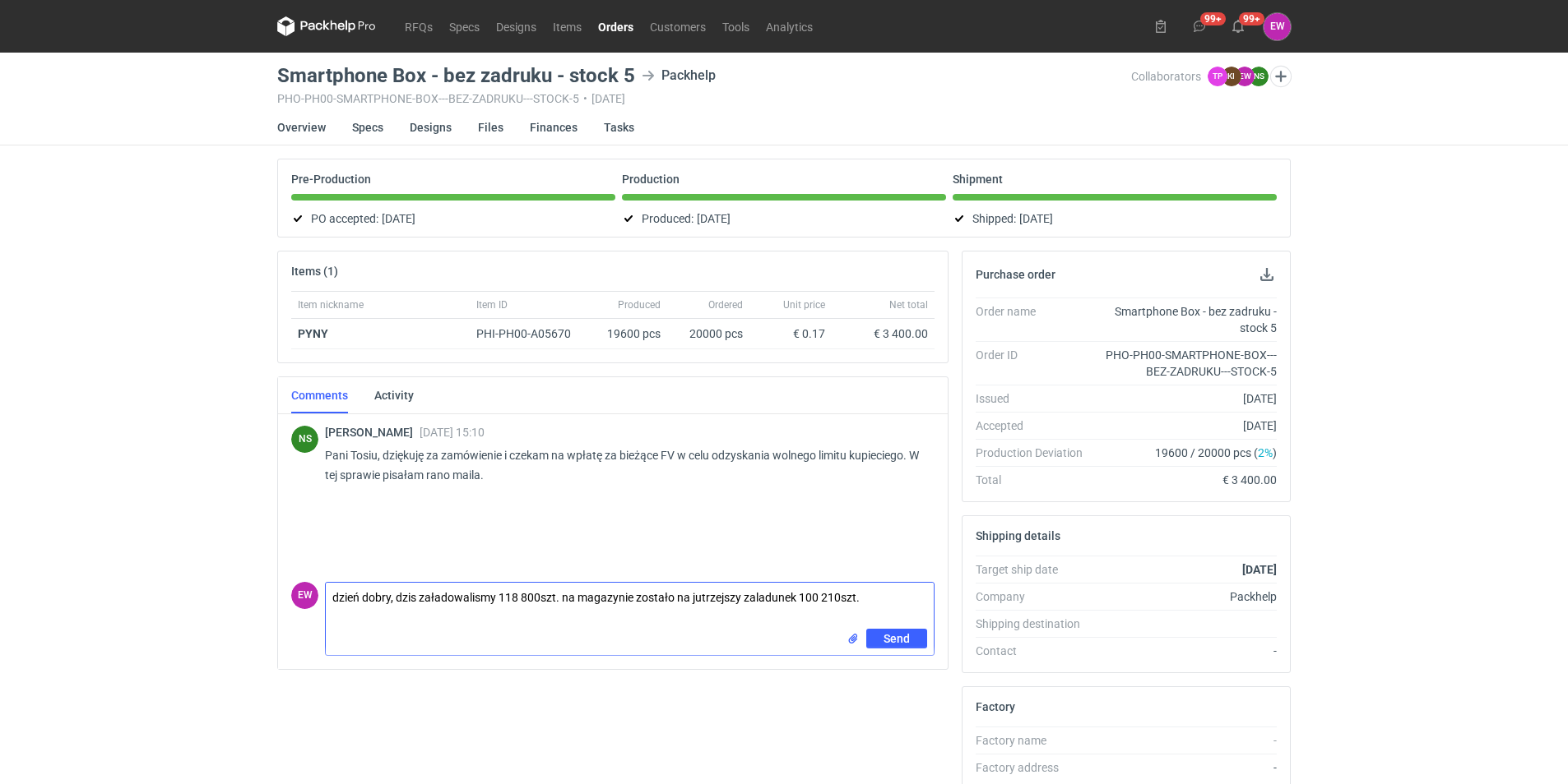
click at [759, 598] on textarea "dzień dobry, dzis załadowalismy 118 800szt. na magazynie zostało na jutrzejszy …" at bounding box center [629, 606] width 608 height 46
click at [573, 595] on textarea "dzień dobry, dzis załadowalismy 118 800szt. na magazynie zostało na jutrzejszy …" at bounding box center [629, 606] width 608 height 46
type textarea "dzień dobry, dzis załadowalismy 118 800szt. Na magazynie zostało na jutrzejszy …"
click at [900, 638] on span "Send" at bounding box center [897, 638] width 26 height 11
